Goal: Find specific page/section: Find specific page/section

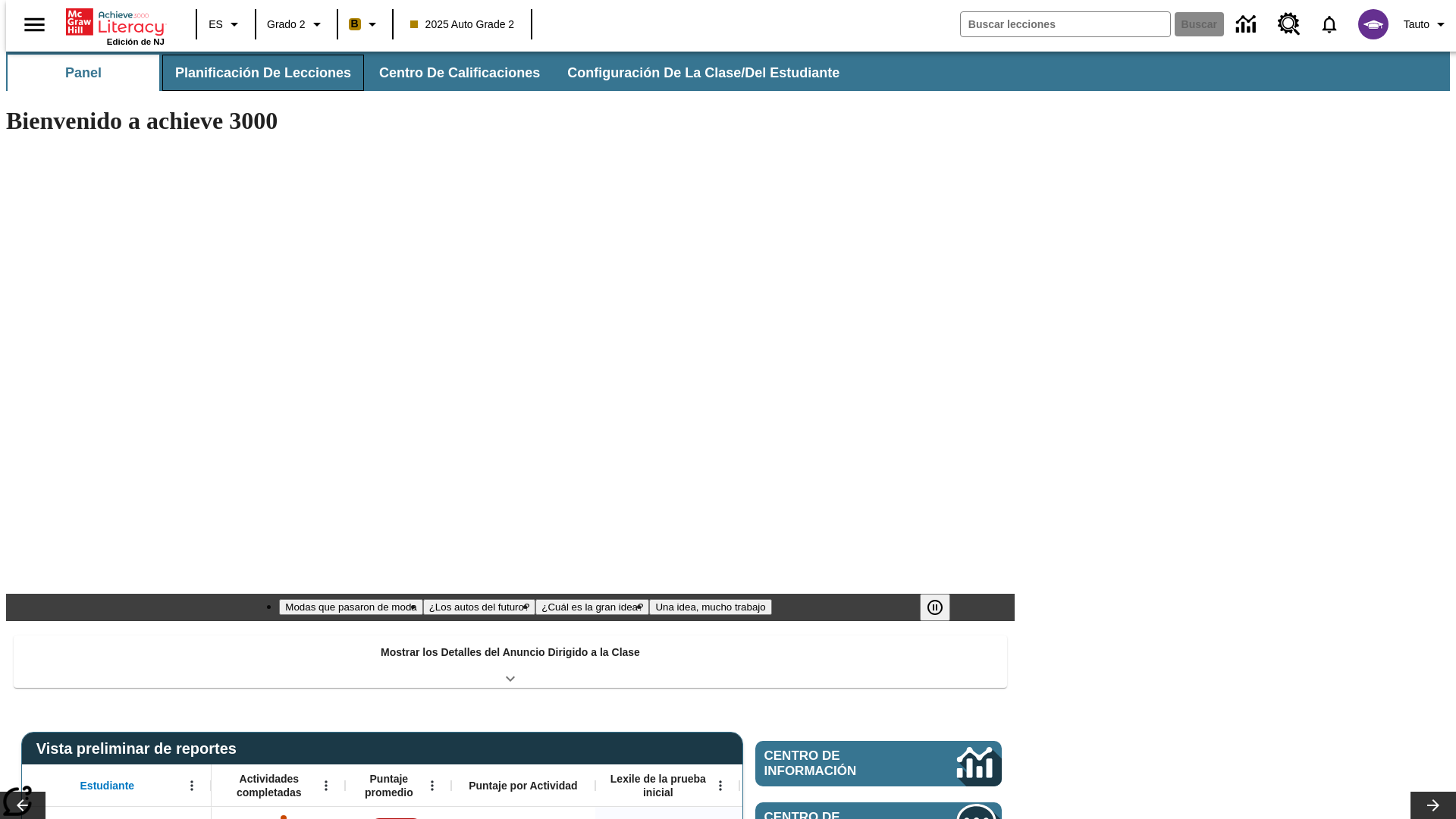
click at [254, 73] on button "Planificación de lecciones" at bounding box center [263, 73] width 202 height 36
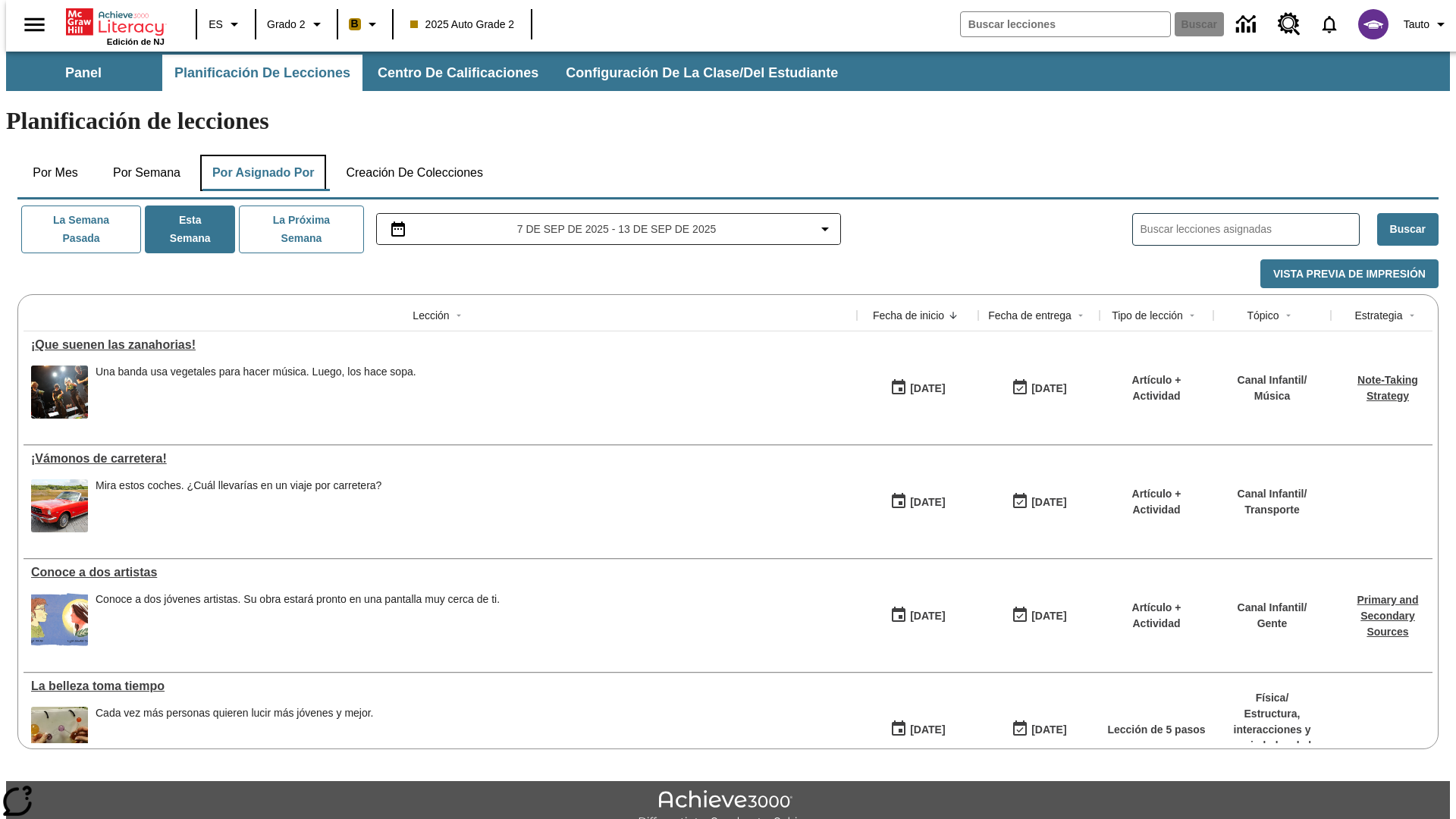
click at [260, 155] on button "Por asignado por" at bounding box center [263, 172] width 126 height 36
type input "El sueño de los animales"
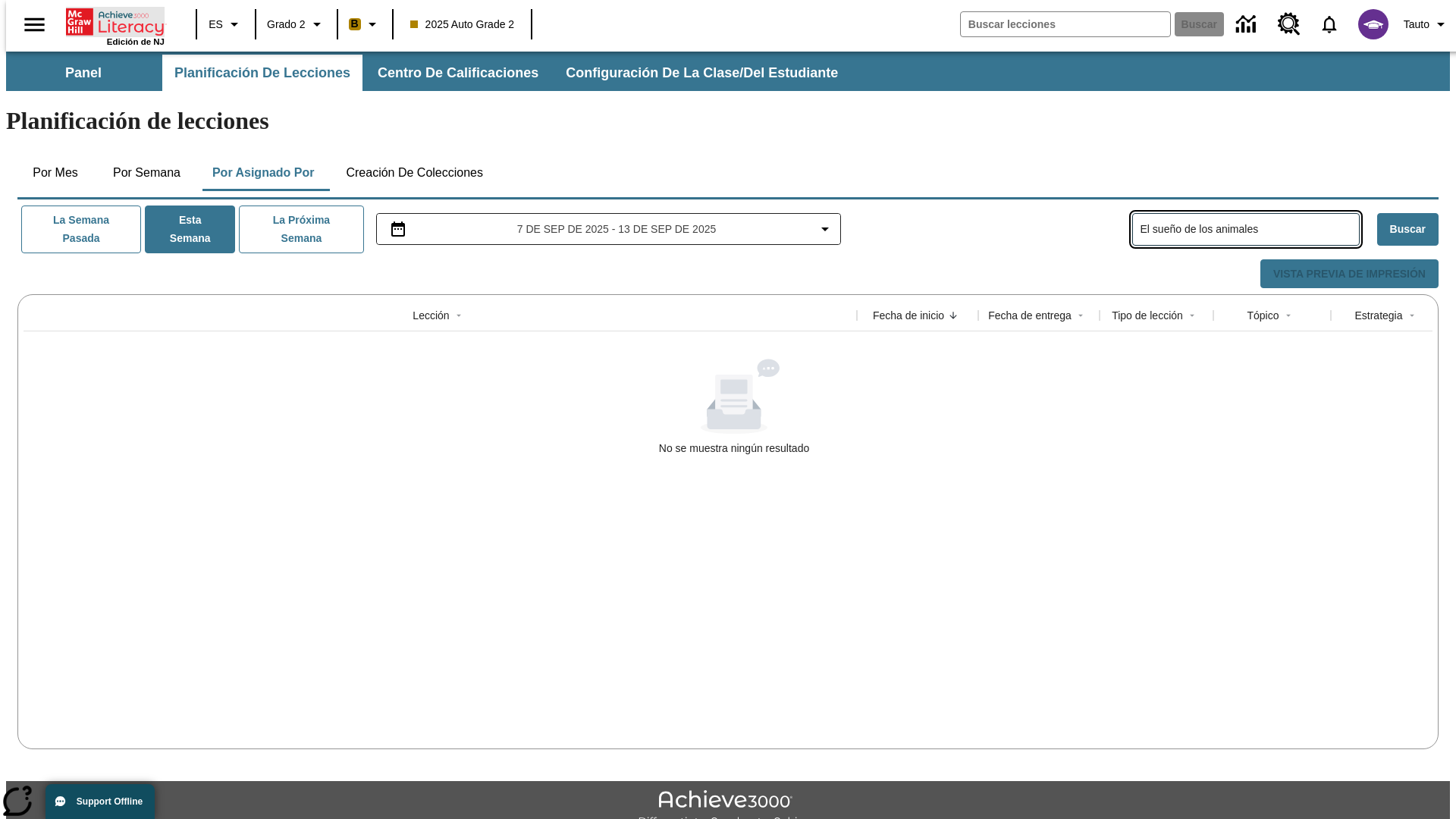
click at [109, 20] on icon "Portada" at bounding box center [117, 22] width 101 height 30
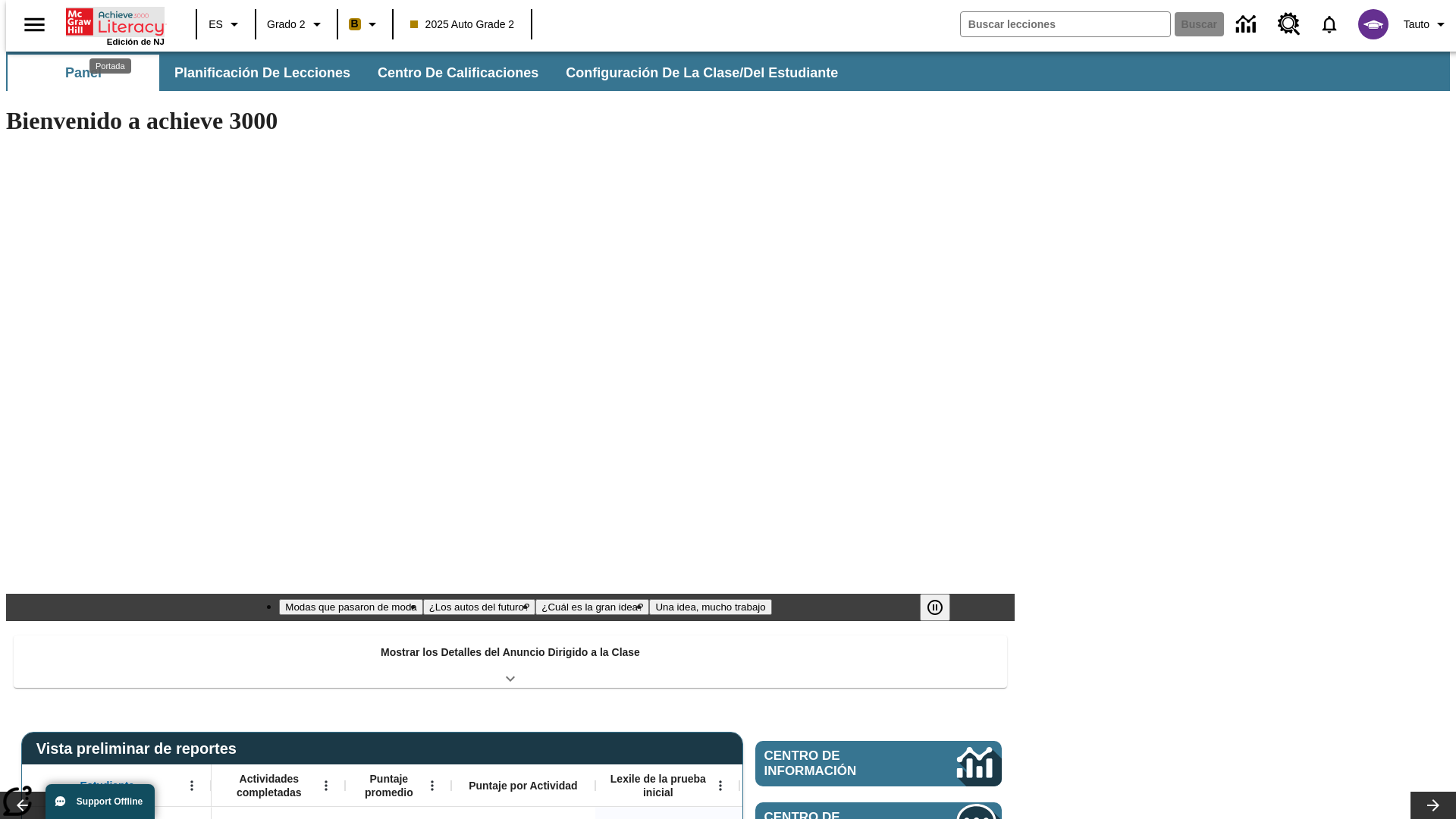
type input "-1"
